Goal: Book appointment/travel/reservation

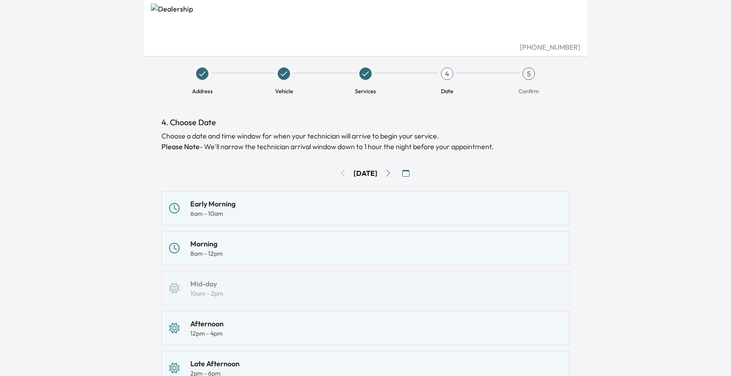
scroll to position [55, 0]
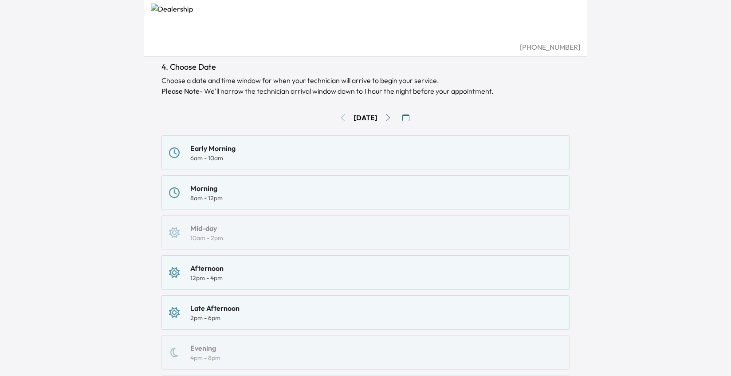
click at [391, 121] on icon "Go to next day" at bounding box center [387, 117] width 7 height 7
click at [218, 162] on div "6am - 10am" at bounding box center [212, 157] width 45 height 9
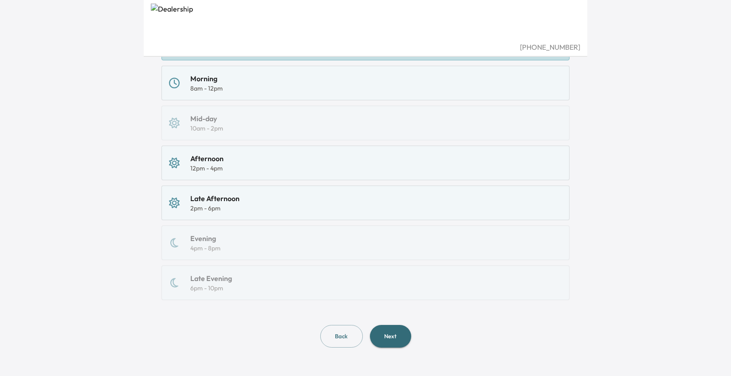
scroll to position [306, 0]
click at [330, 330] on button "Back" at bounding box center [341, 336] width 43 height 23
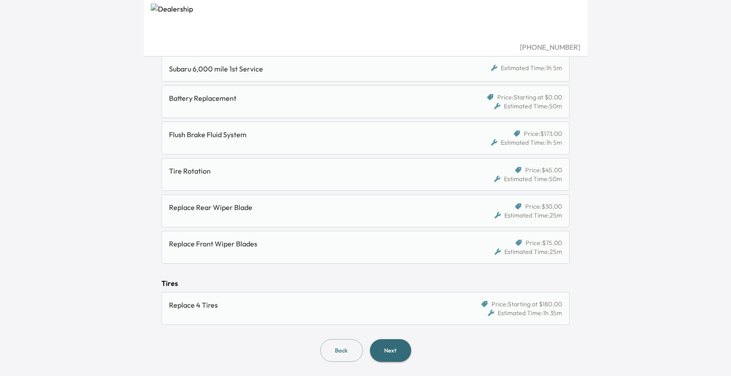
scroll to position [446, 0]
click at [408, 348] on button "Next" at bounding box center [390, 350] width 41 height 23
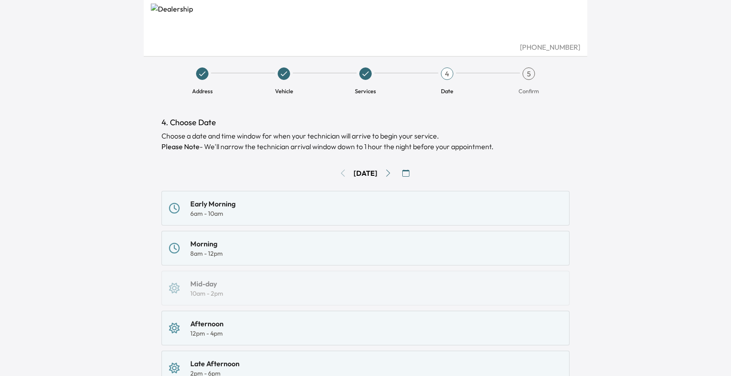
click at [235, 218] on div "6am - 10am" at bounding box center [212, 213] width 45 height 9
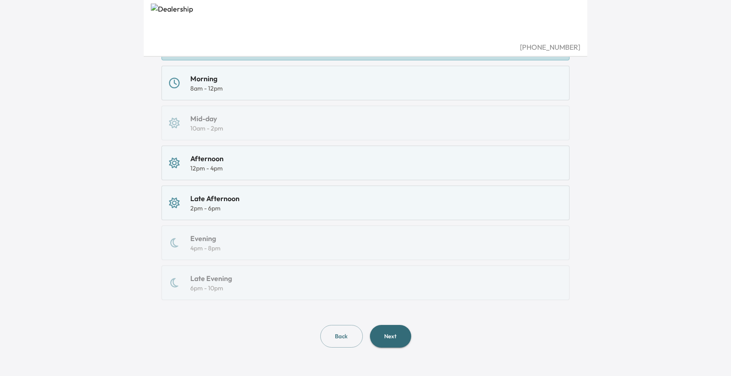
scroll to position [269, 0]
click at [392, 347] on button "Next" at bounding box center [390, 336] width 41 height 23
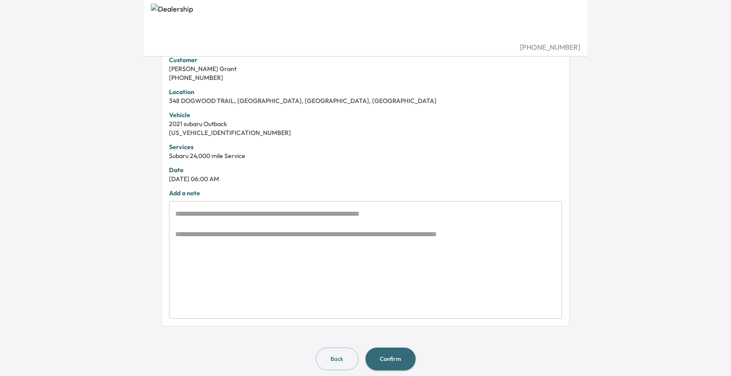
scroll to position [210, 0]
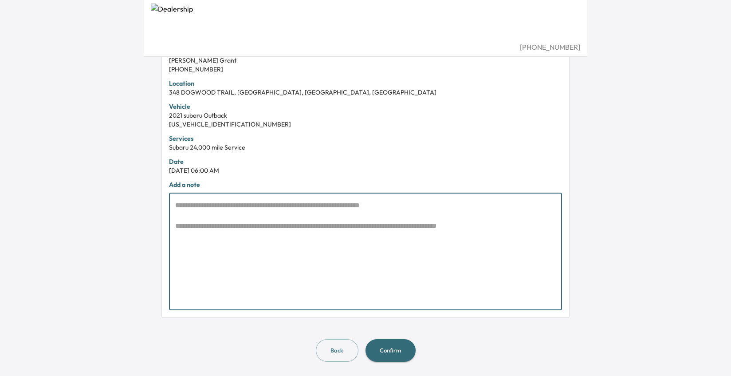
click at [294, 303] on textarea at bounding box center [365, 251] width 380 height 103
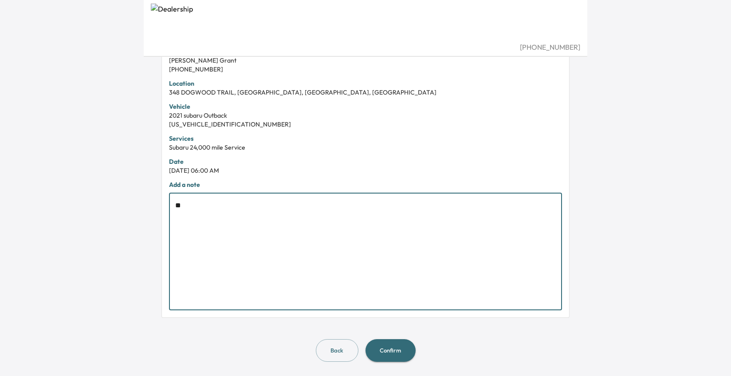
type textarea "*"
type textarea "**********"
